Goal: Task Accomplishment & Management: Manage account settings

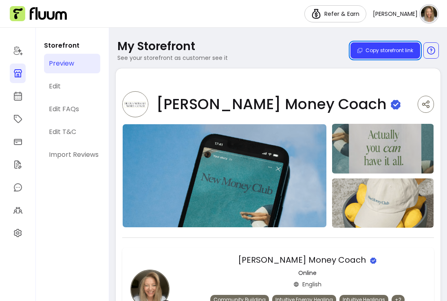
click at [26, 118] on div at bounding box center [18, 165] width 36 height 274
click at [22, 118] on icon at bounding box center [18, 119] width 10 height 10
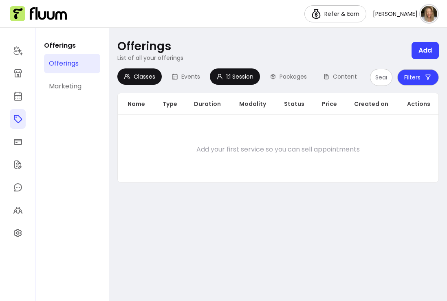
click at [251, 81] on div "1:1 Session" at bounding box center [235, 77] width 50 height 16
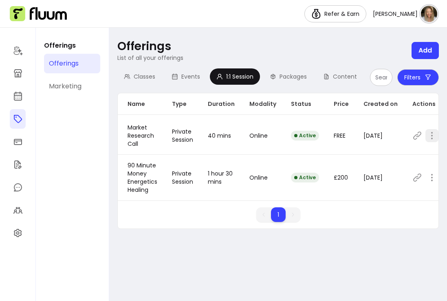
click at [429, 137] on icon "button" at bounding box center [432, 136] width 10 height 10
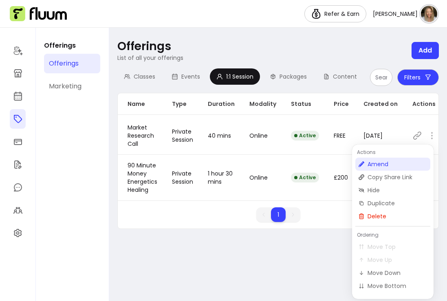
click at [406, 166] on span "Amend" at bounding box center [398, 164] width 60 height 8
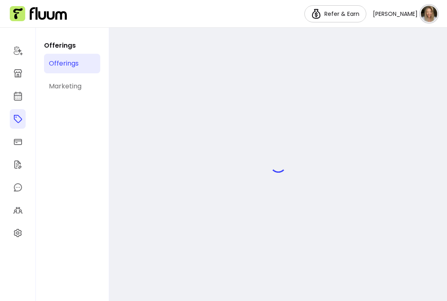
select select "**"
select select "***"
select select "******"
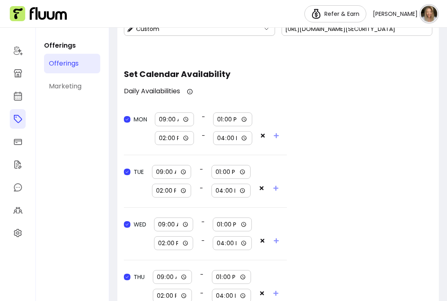
scroll to position [761, 0]
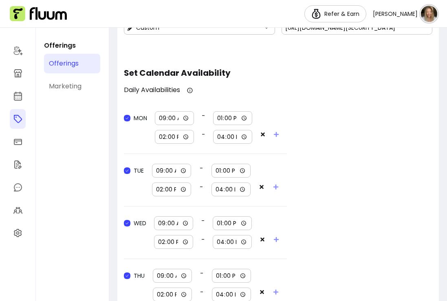
click at [262, 190] on span at bounding box center [266, 190] width 14 height 14
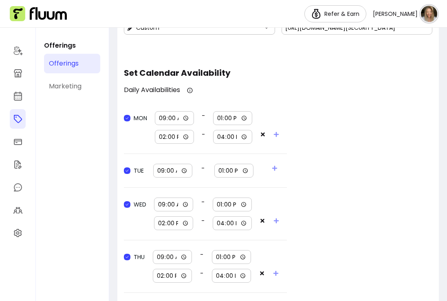
click at [176, 171] on input "09:00" at bounding box center [173, 170] width 32 height 9
type input "08:00"
type input "18:00"
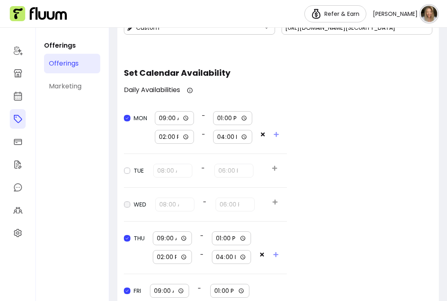
type input "08:00"
type input "18:00"
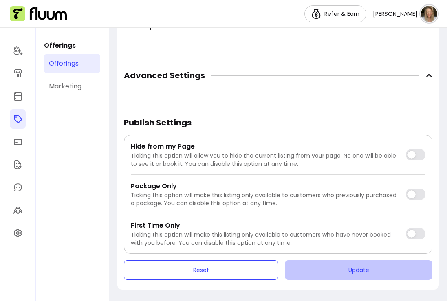
click at [343, 274] on button "Update" at bounding box center [359, 271] width 148 height 20
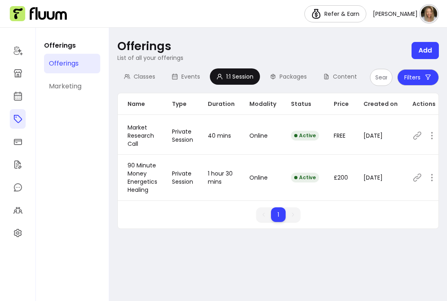
click at [427, 16] on img at bounding box center [429, 14] width 16 height 16
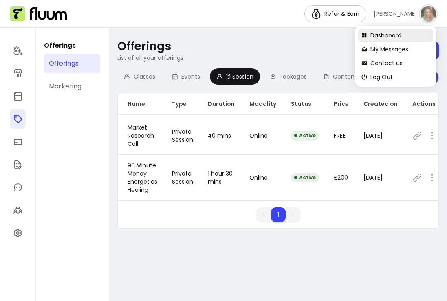
click at [395, 34] on span "Dashboard" at bounding box center [401, 35] width 60 height 8
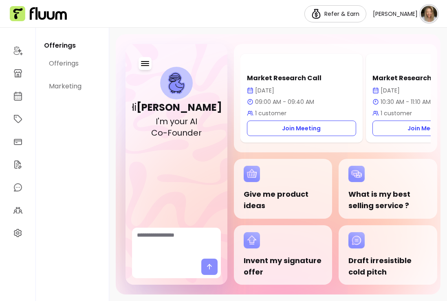
click at [384, 113] on p "1 customer" at bounding box center [427, 113] width 109 height 8
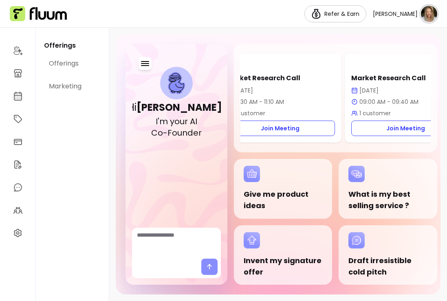
scroll to position [0, 162]
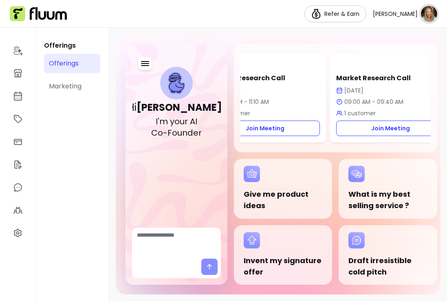
click at [81, 63] on link "Offerings" at bounding box center [72, 64] width 56 height 20
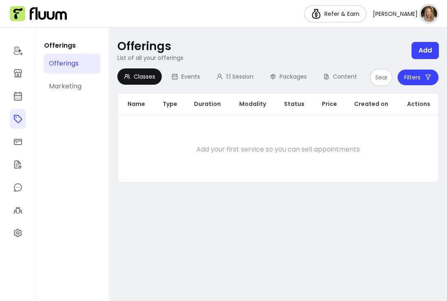
click at [27, 76] on div at bounding box center [18, 165] width 36 height 274
click at [23, 75] on link at bounding box center [18, 74] width 16 height 20
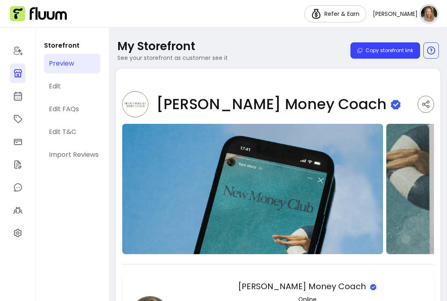
click at [427, 10] on img at bounding box center [429, 14] width 16 height 16
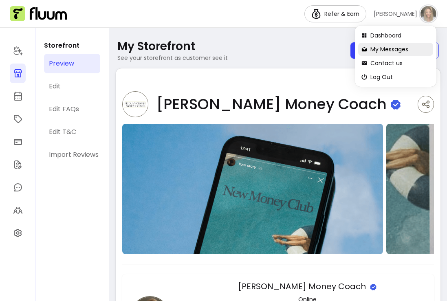
click at [390, 48] on span "My Messages" at bounding box center [401, 49] width 60 height 8
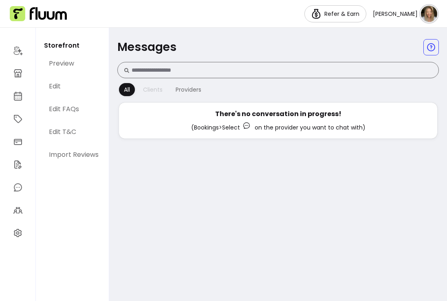
click at [151, 93] on div "Clients" at bounding box center [153, 90] width 20 height 8
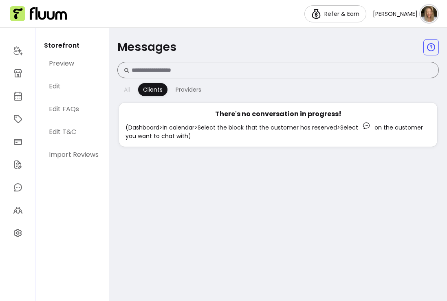
click at [121, 89] on button "All" at bounding box center [127, 89] width 16 height 13
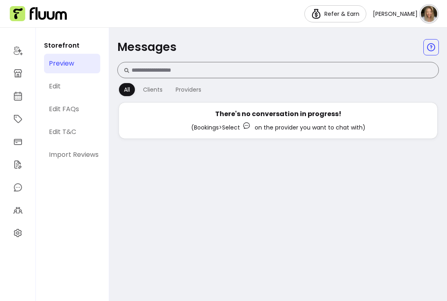
click at [69, 64] on div "Preview" at bounding box center [61, 64] width 25 height 10
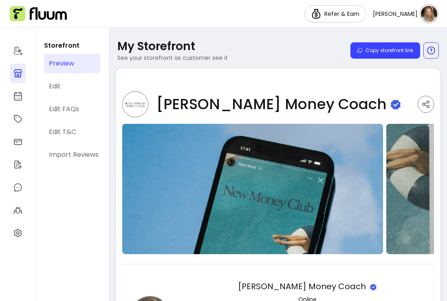
click at [411, 11] on span "[PERSON_NAME]" at bounding box center [395, 14] width 45 height 8
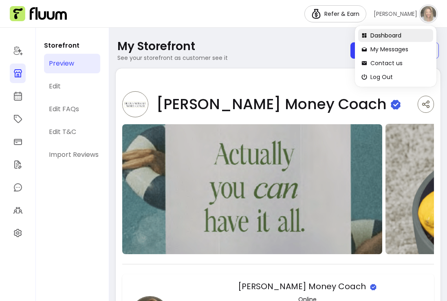
click at [394, 37] on span "Dashboard" at bounding box center [401, 35] width 60 height 8
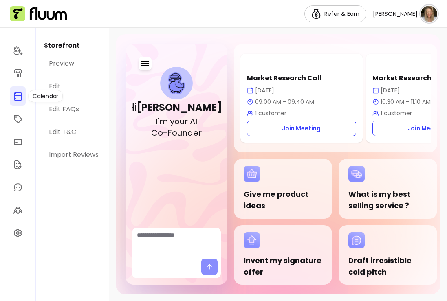
click at [12, 95] on link at bounding box center [18, 96] width 16 height 20
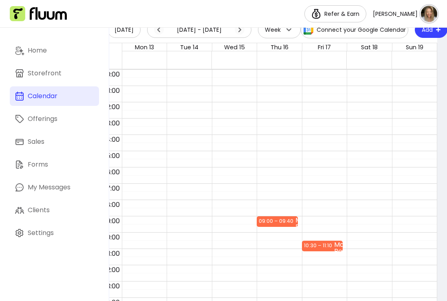
scroll to position [0, 10]
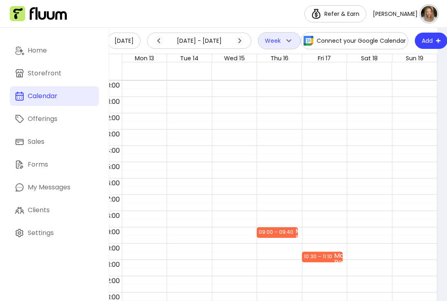
click at [271, 45] on button "Week" at bounding box center [279, 40] width 43 height 17
click at [238, 42] on icon at bounding box center [240, 41] width 10 height 10
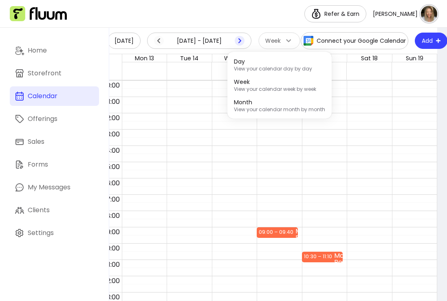
scroll to position [0, 0]
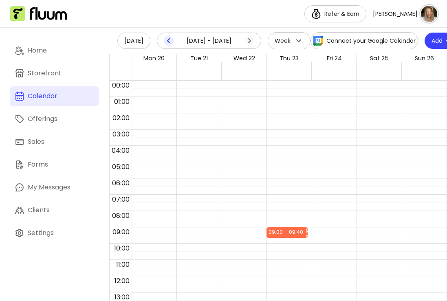
click at [171, 38] on icon at bounding box center [169, 41] width 10 height 10
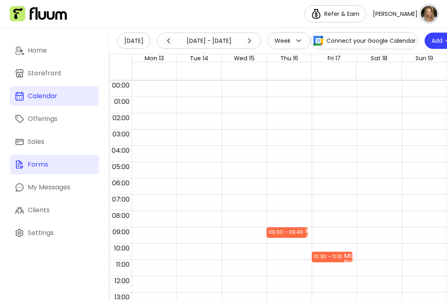
click at [49, 160] on link "Forms" at bounding box center [54, 165] width 89 height 20
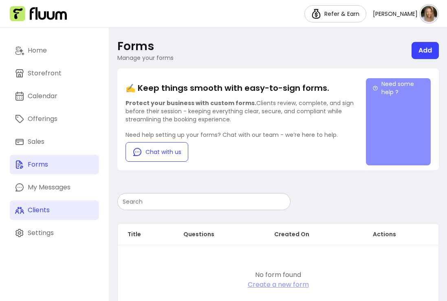
click at [50, 215] on div "Clients" at bounding box center [39, 211] width 22 height 10
